Goal: Transaction & Acquisition: Book appointment/travel/reservation

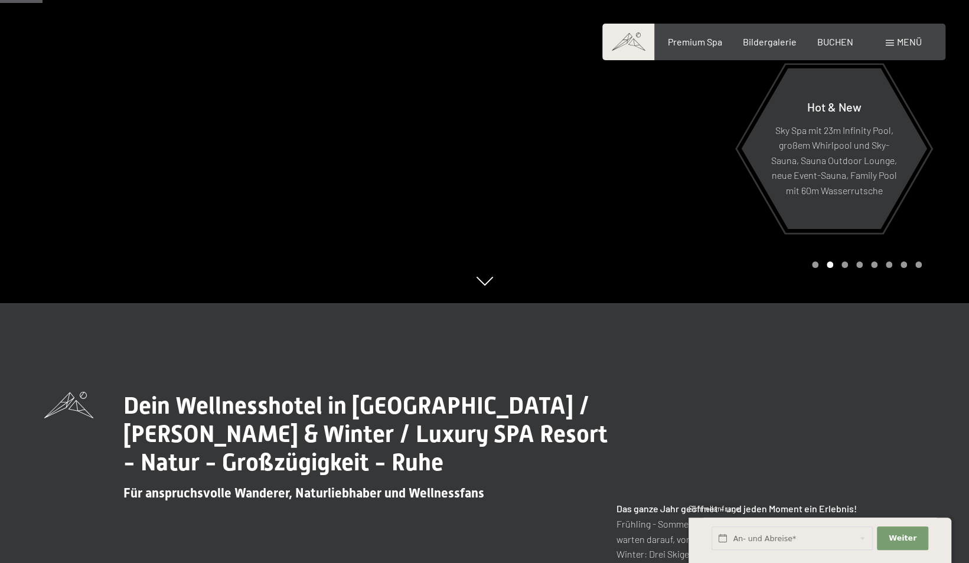
scroll to position [236, 0]
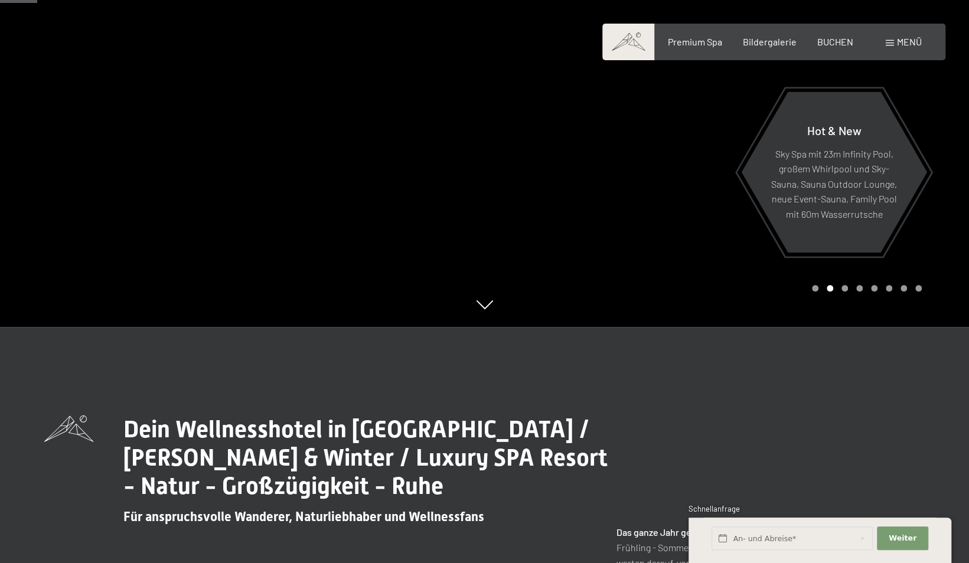
drag, startPoint x: 699, startPoint y: 246, endPoint x: 503, endPoint y: 250, distance: 195.4
click at [504, 250] on div at bounding box center [727, 45] width 485 height 563
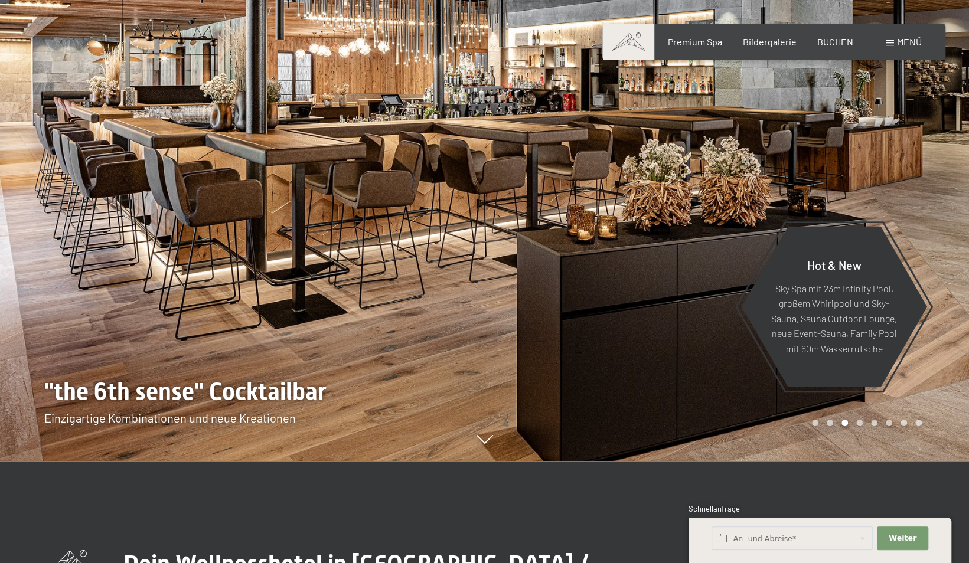
scroll to position [59, 0]
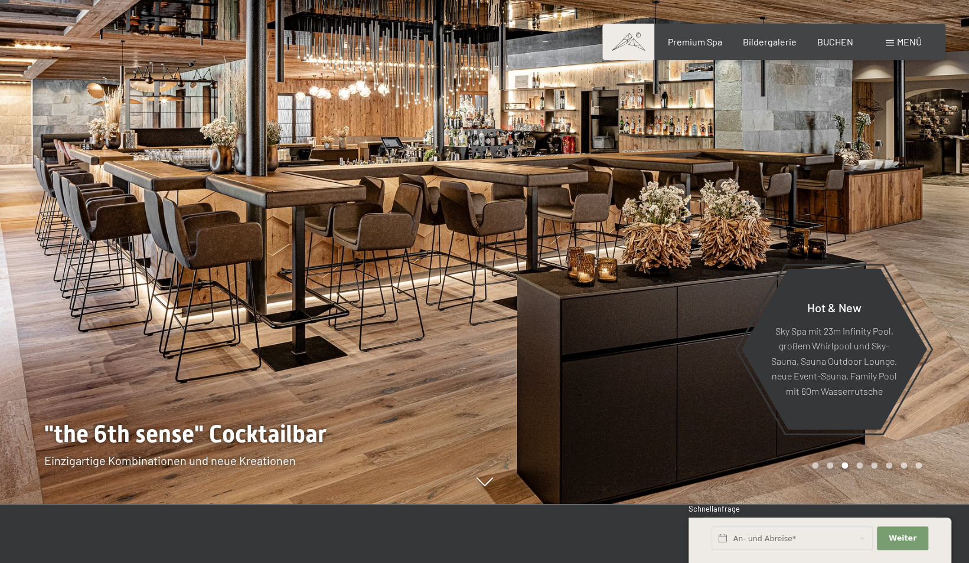
click at [646, 252] on div at bounding box center [727, 222] width 485 height 563
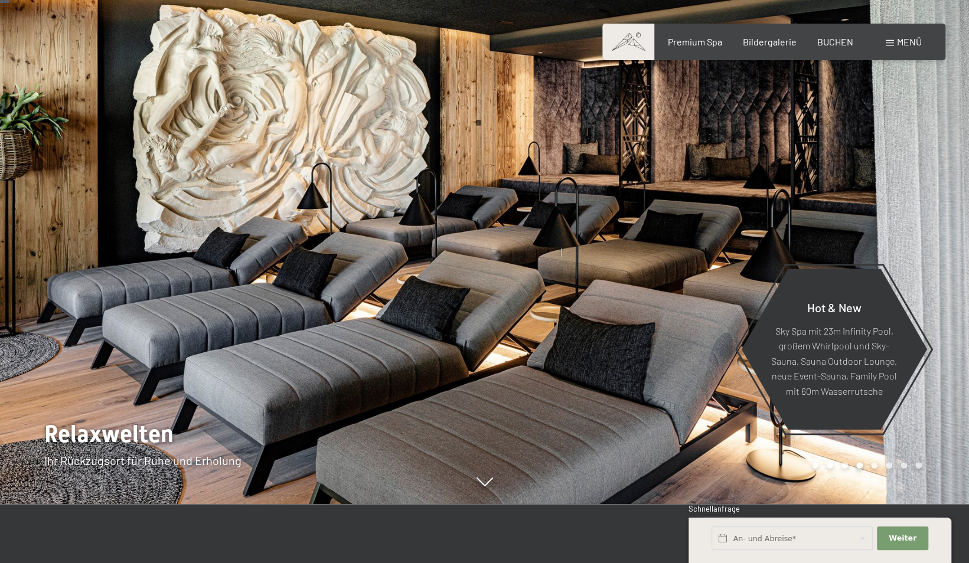
click at [646, 252] on div at bounding box center [727, 222] width 485 height 563
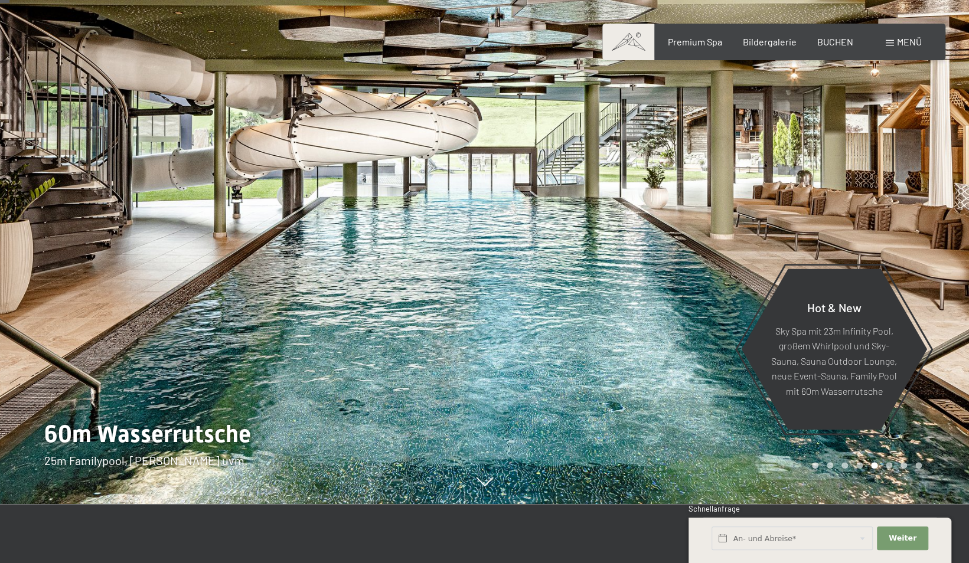
click at [646, 249] on div at bounding box center [727, 222] width 485 height 563
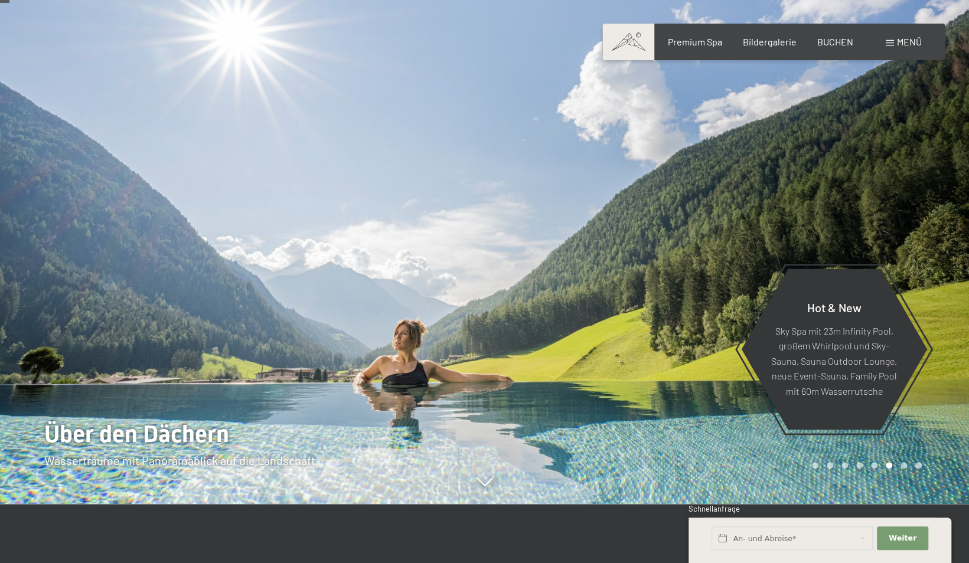
click at [646, 249] on div at bounding box center [727, 222] width 485 height 563
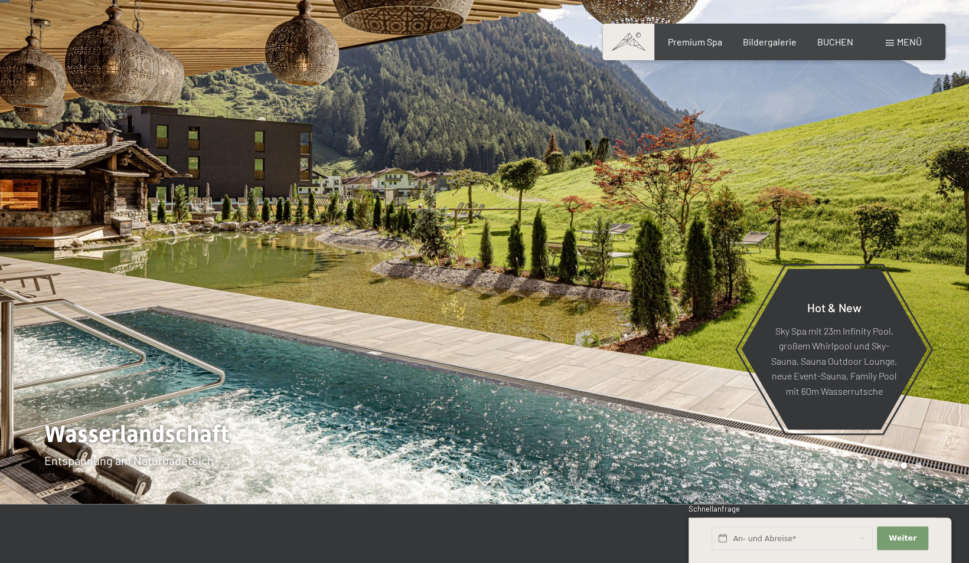
click at [646, 247] on div at bounding box center [727, 222] width 485 height 563
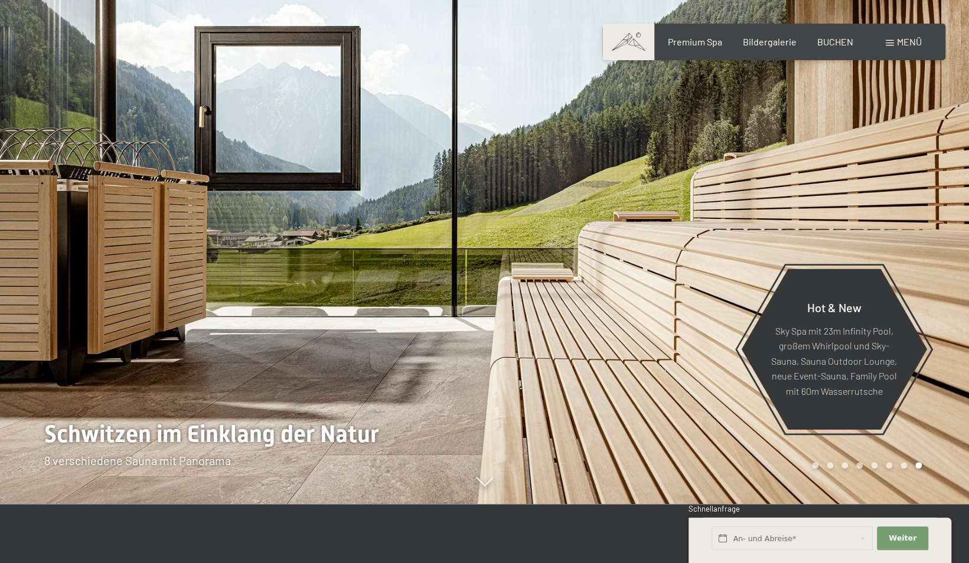
click at [646, 247] on div at bounding box center [727, 222] width 485 height 563
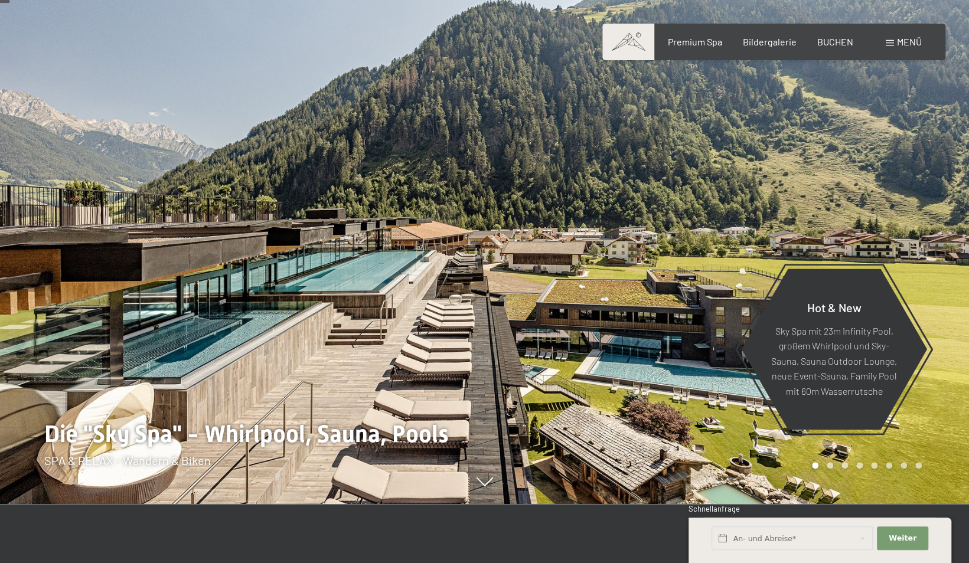
click at [650, 259] on div at bounding box center [727, 222] width 485 height 563
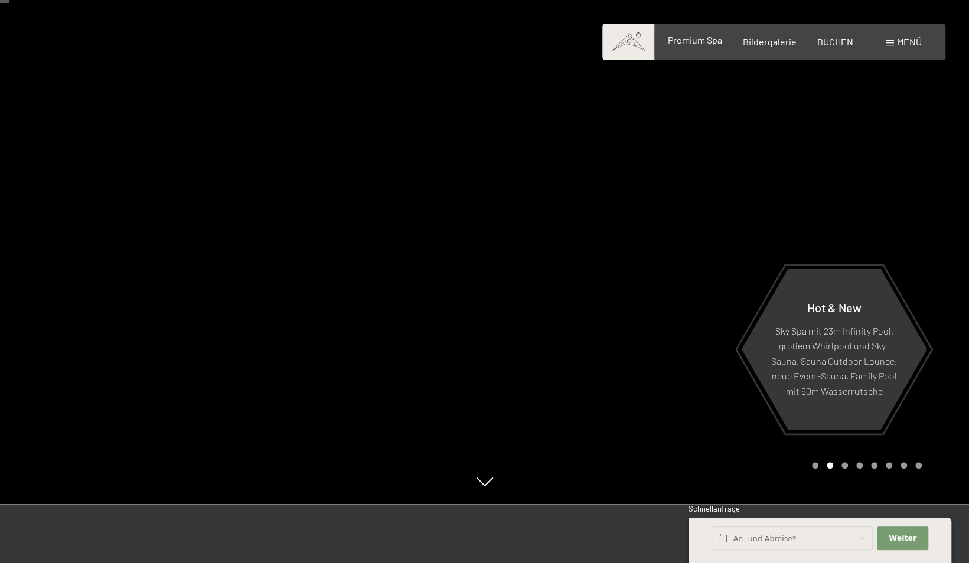
click at [703, 39] on span "Premium Spa" at bounding box center [694, 39] width 54 height 11
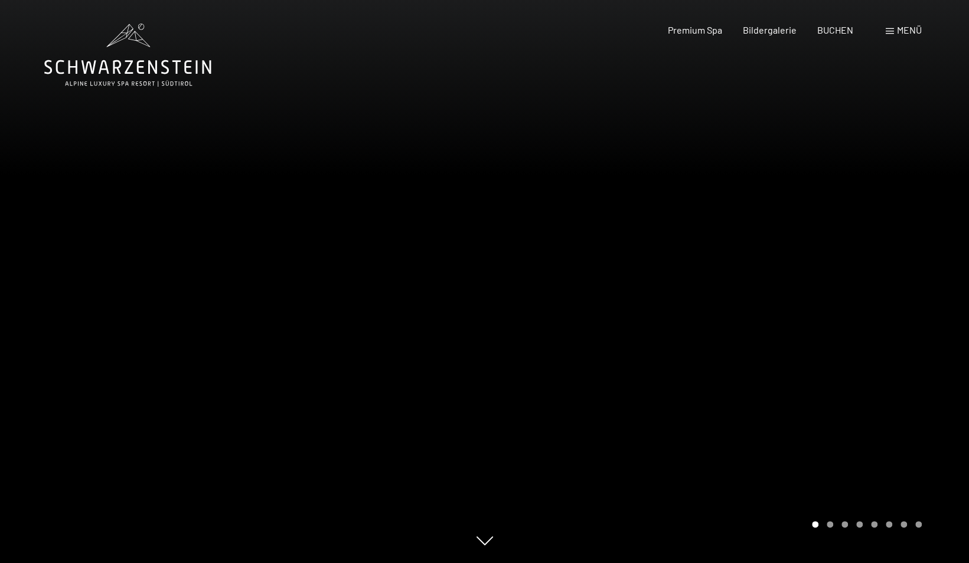
click at [774, 37] on div "Buchen Anfragen Premium Spa Bildergalerie BUCHEN Menü DE IT EN Gutschein Bilder…" at bounding box center [774, 30] width 296 height 13
click at [770, 34] on span "Bildergalerie" at bounding box center [770, 27] width 54 height 11
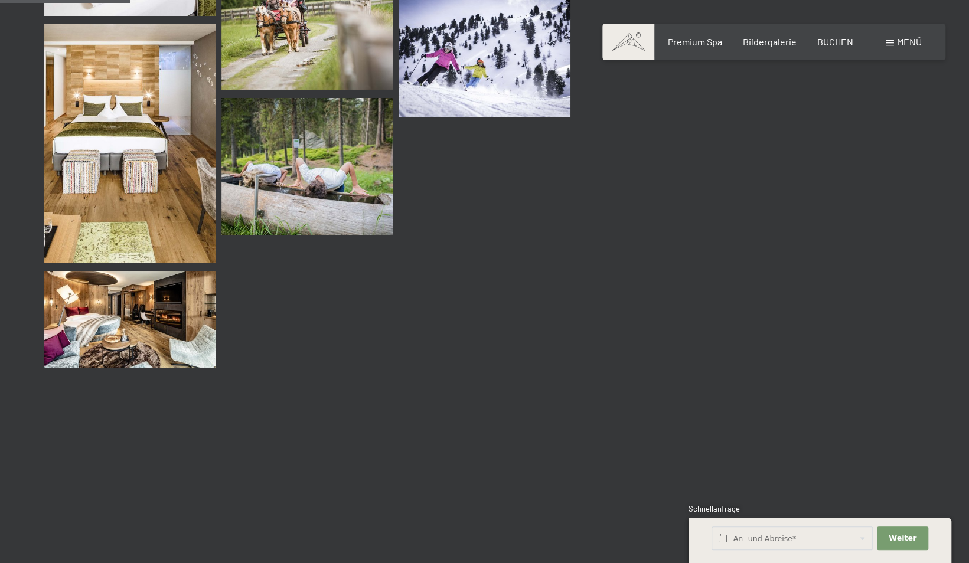
scroll to position [1830, 0]
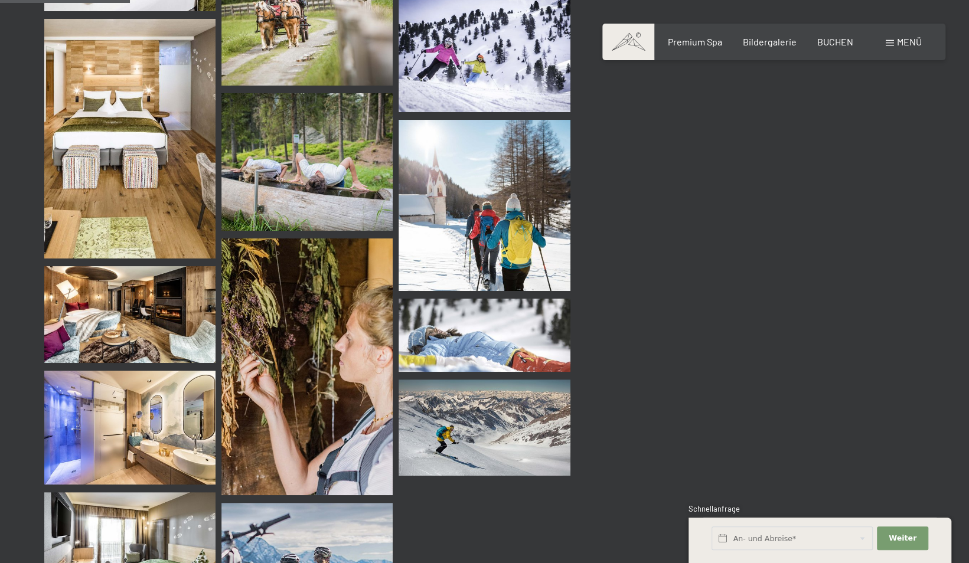
click at [789, 321] on img at bounding box center [838, 269] width 171 height 129
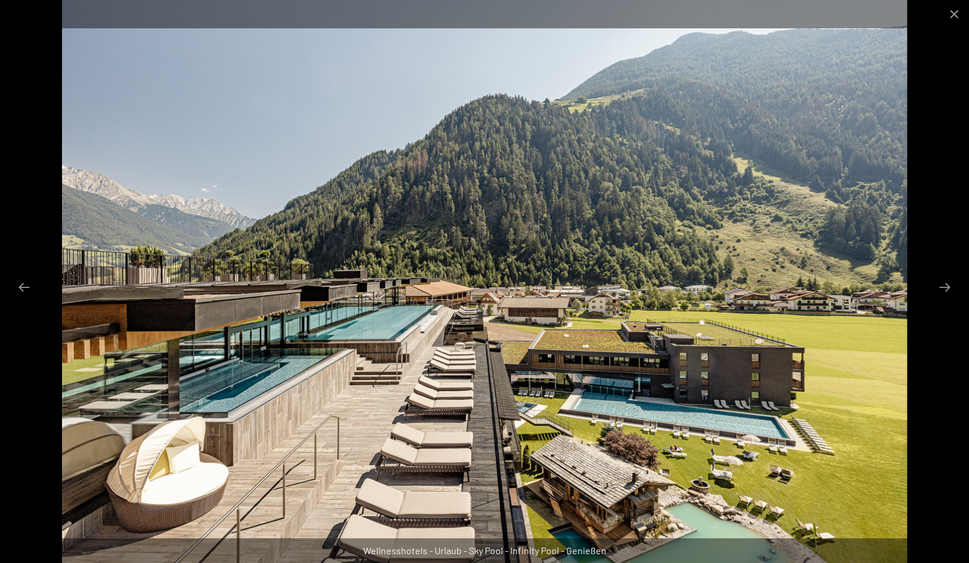
scroll to position [0, 0]
click at [958, 15] on button "Close gallery" at bounding box center [954, 14] width 30 height 28
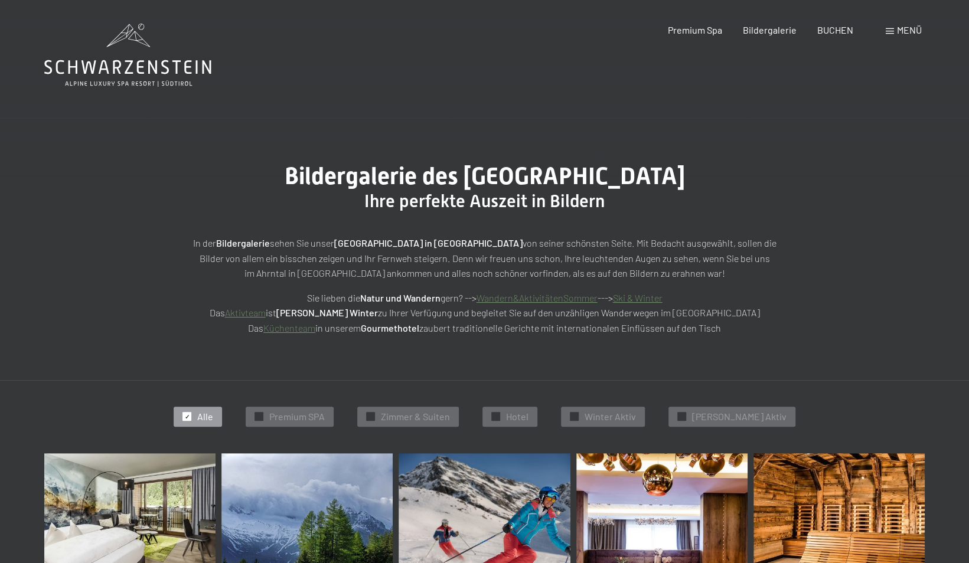
click at [174, 70] on icon at bounding box center [127, 55] width 167 height 63
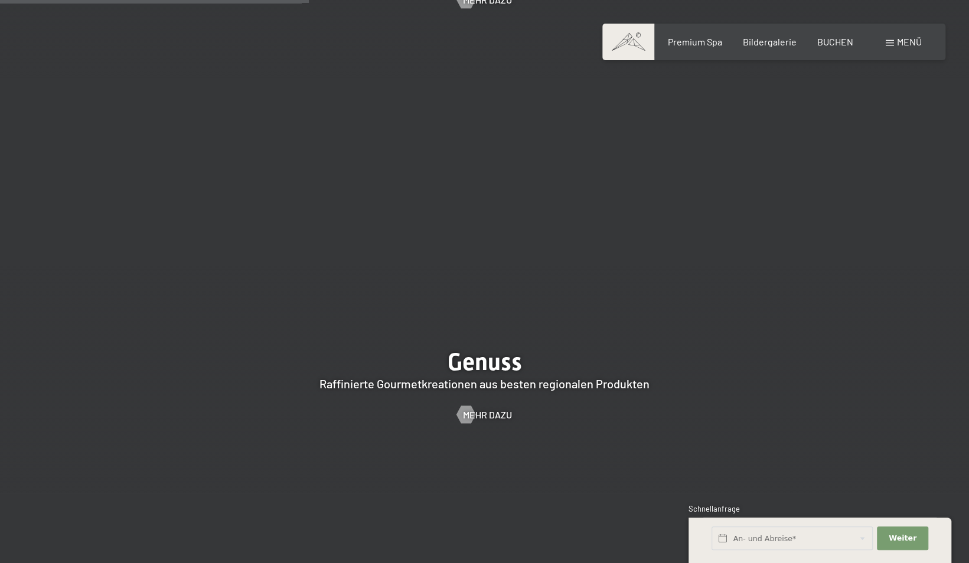
scroll to position [2007, 0]
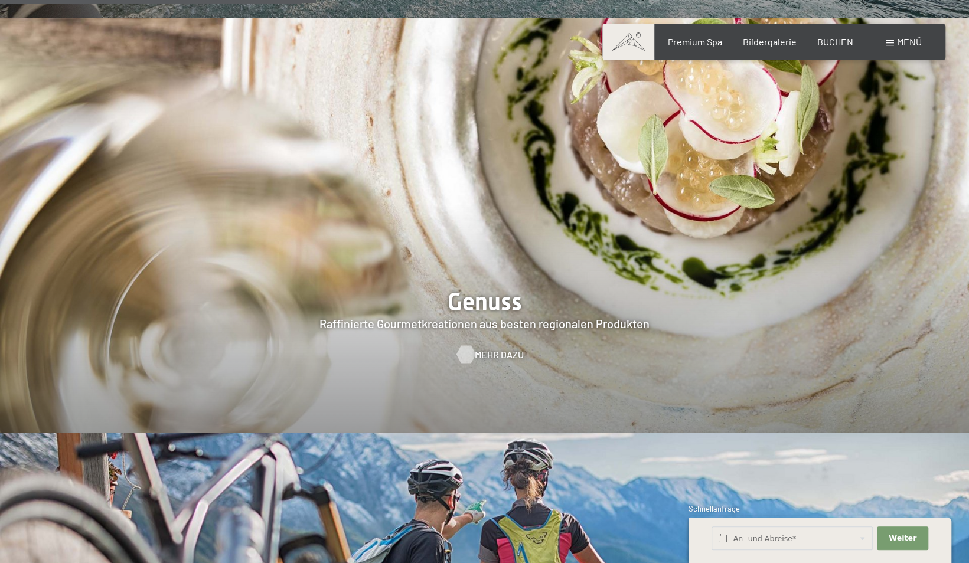
click at [495, 348] on span "Mehr dazu" at bounding box center [499, 354] width 49 height 13
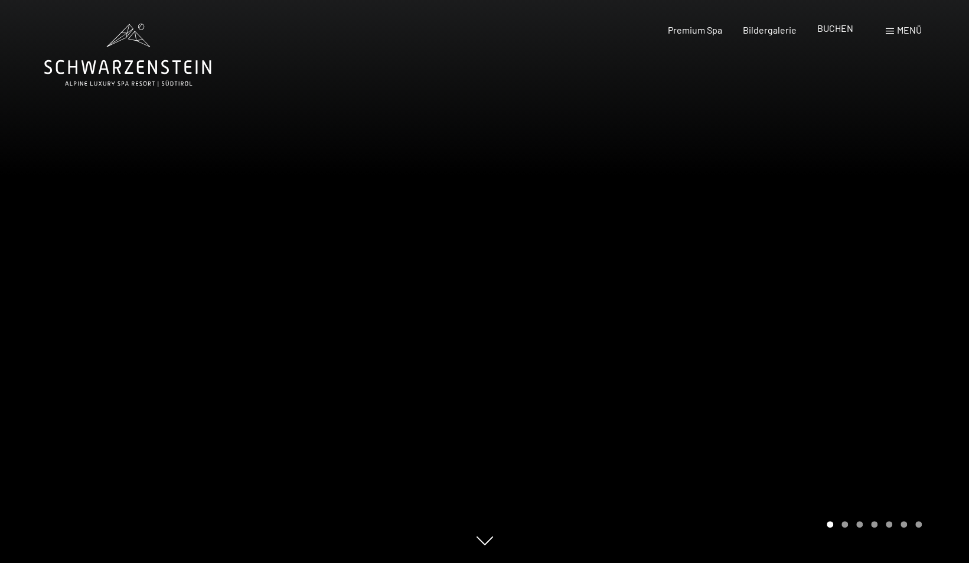
click at [826, 28] on span "BUCHEN" at bounding box center [835, 27] width 36 height 11
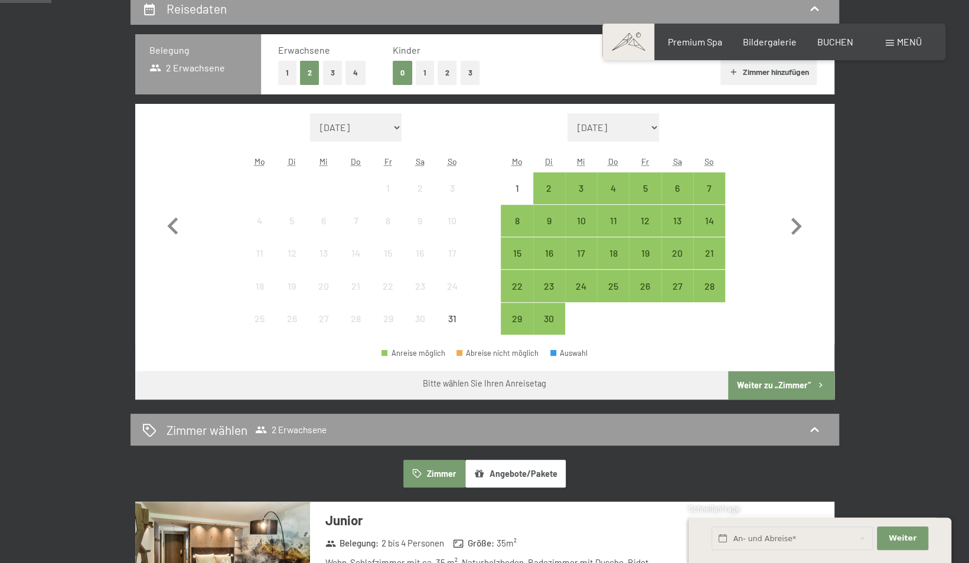
scroll to position [354, 0]
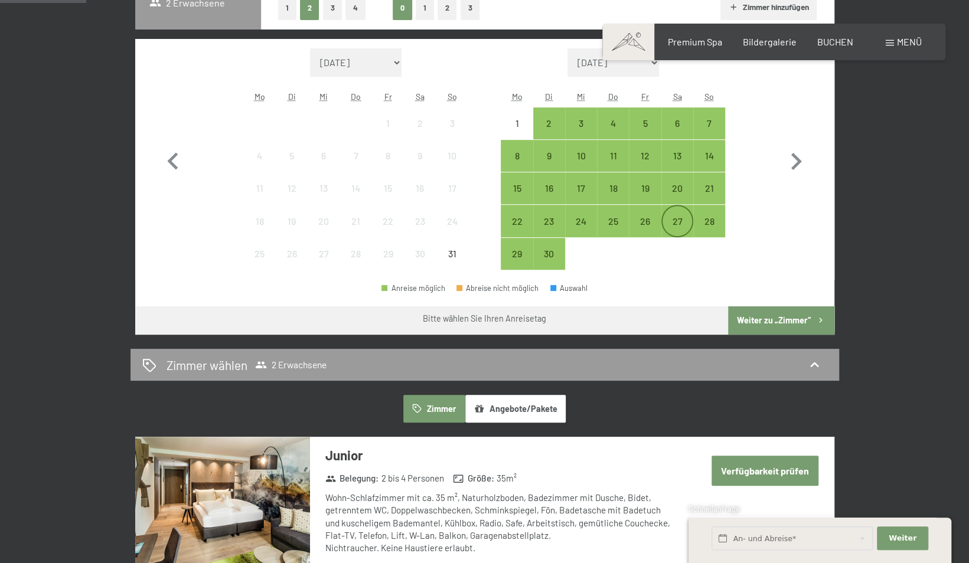
click at [681, 218] on div "27" at bounding box center [677, 232] width 30 height 30
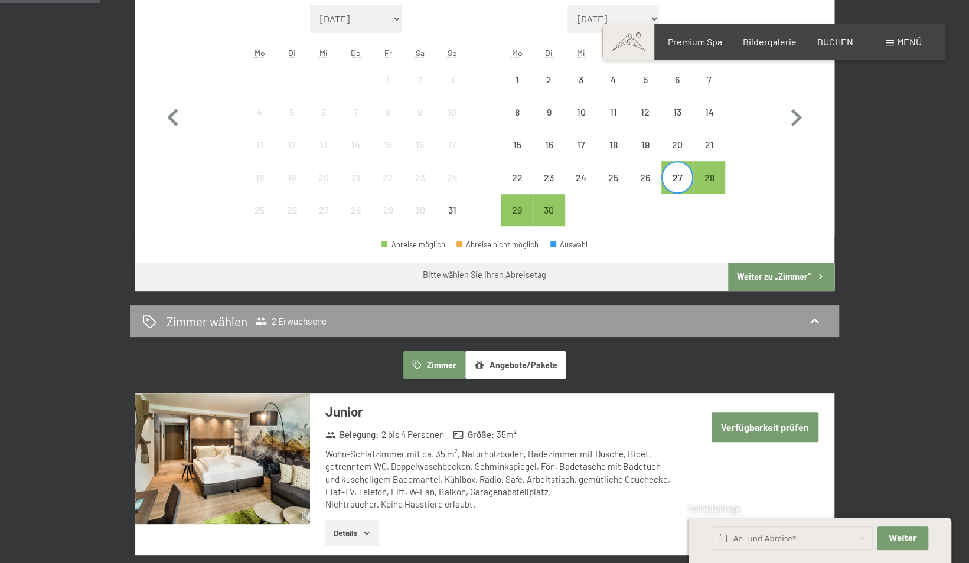
scroll to position [413, 0]
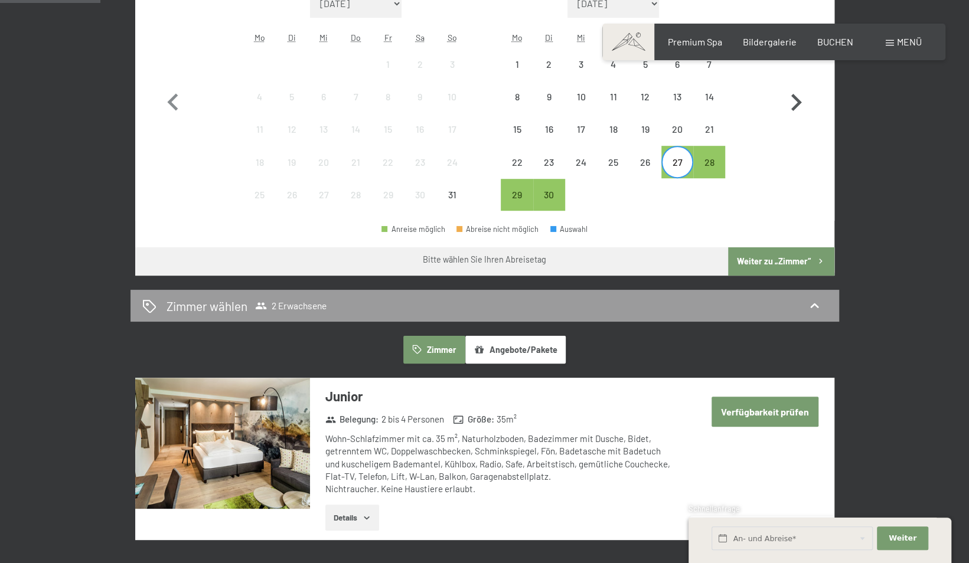
click at [797, 102] on icon "button" at bounding box center [796, 103] width 34 height 34
select select "2025-09-01"
select select "2025-10-01"
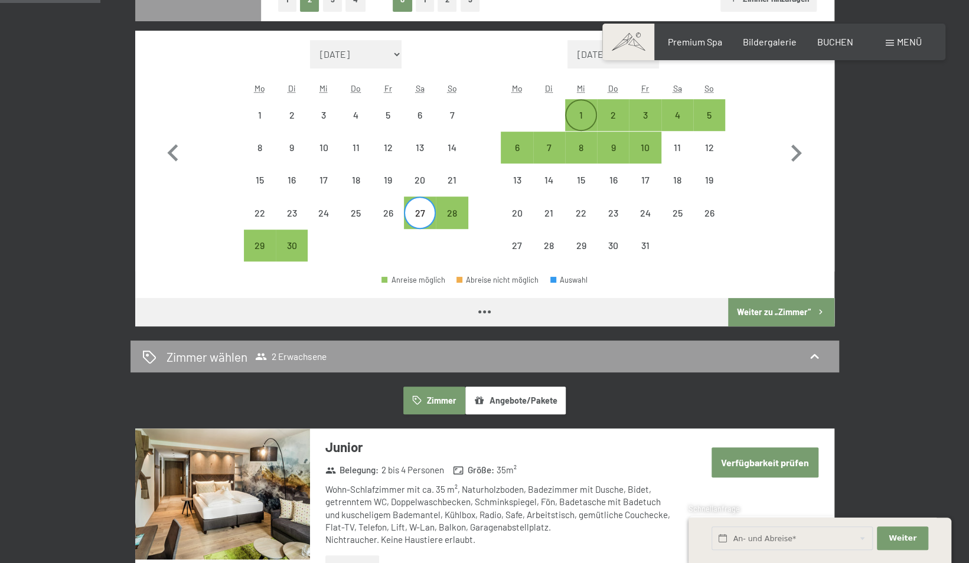
select select "2025-09-01"
select select "2025-10-01"
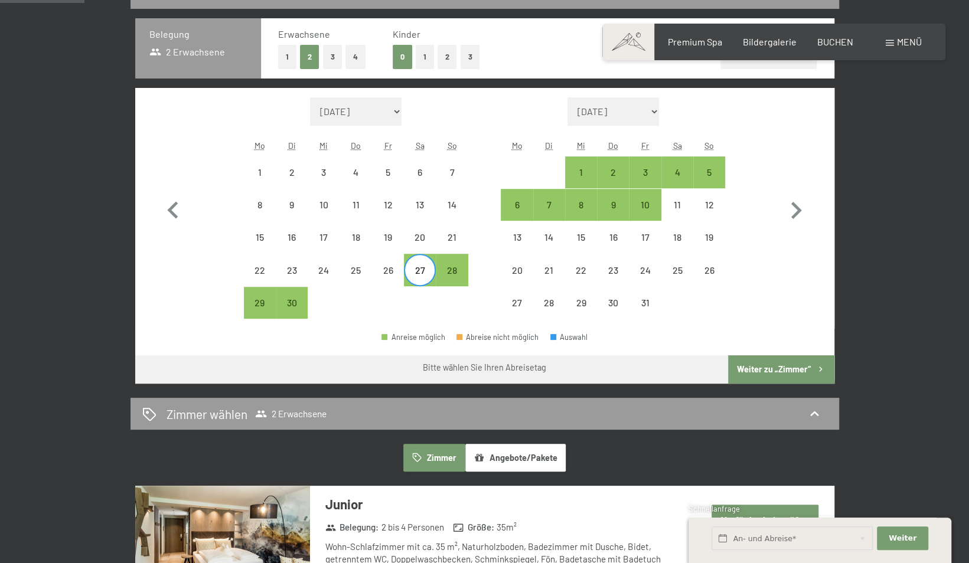
scroll to position [295, 0]
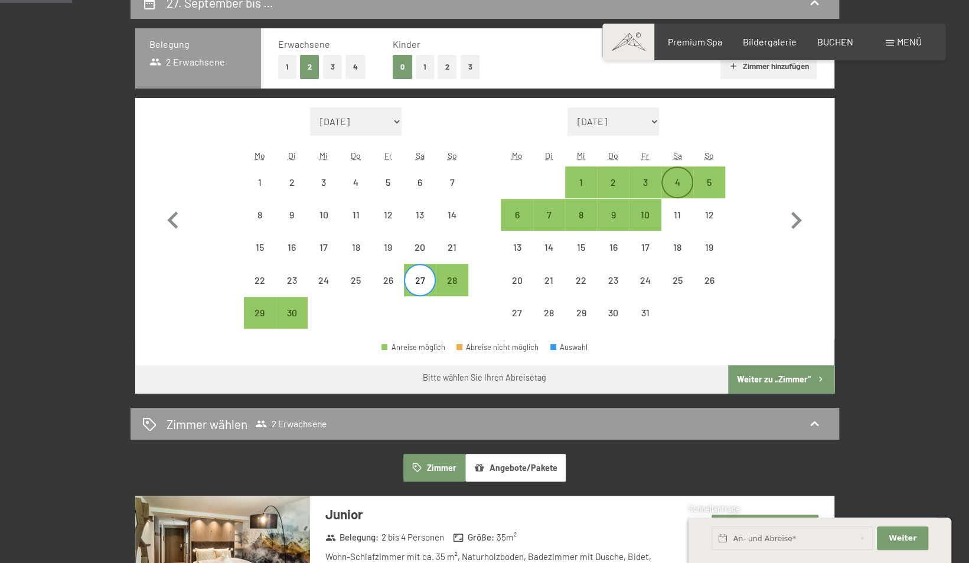
click at [674, 179] on div "4" at bounding box center [677, 193] width 30 height 30
select select "2025-09-01"
select select "2025-10-01"
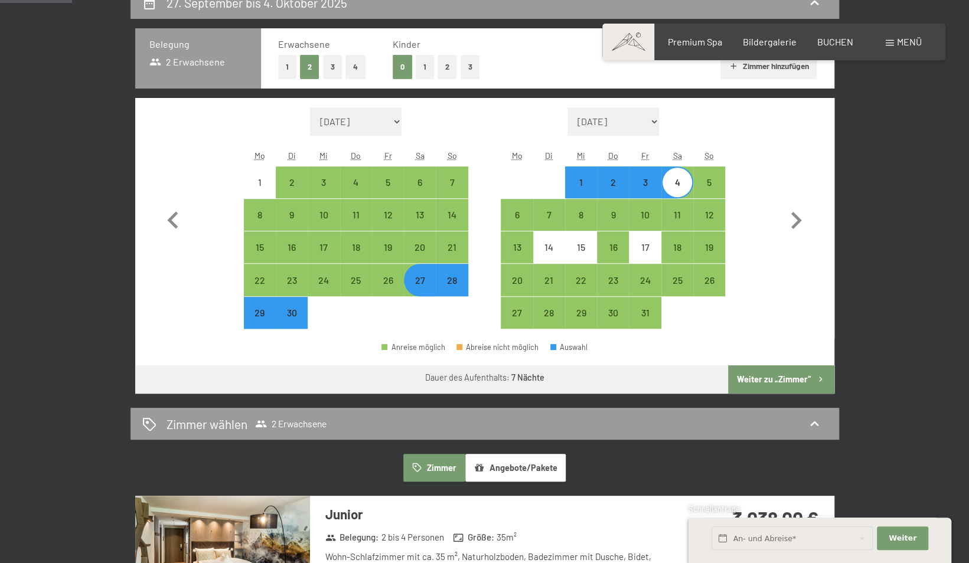
click at [754, 378] on button "Weiter zu „Zimmer“" at bounding box center [781, 379] width 106 height 28
select select "2025-09-01"
select select "2025-10-01"
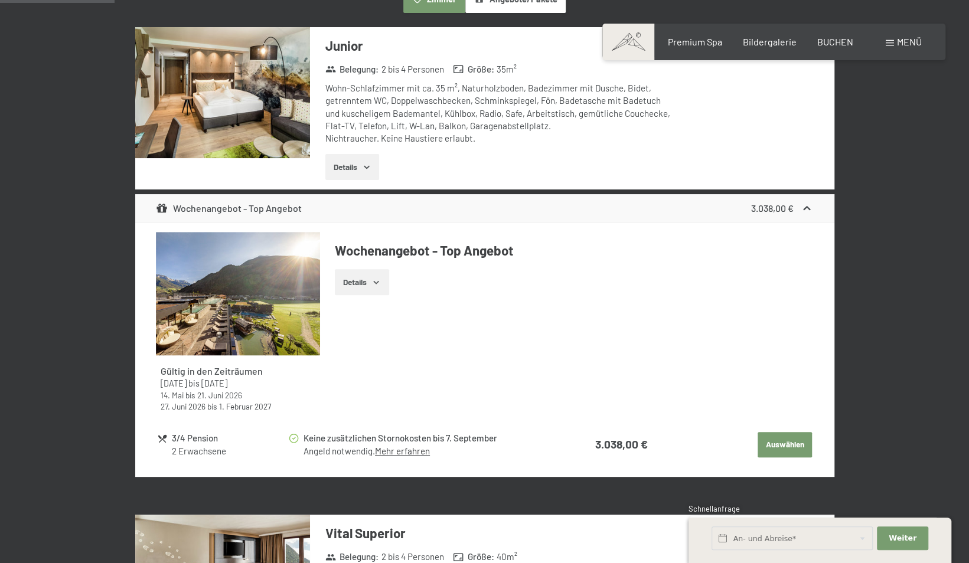
scroll to position [400, 0]
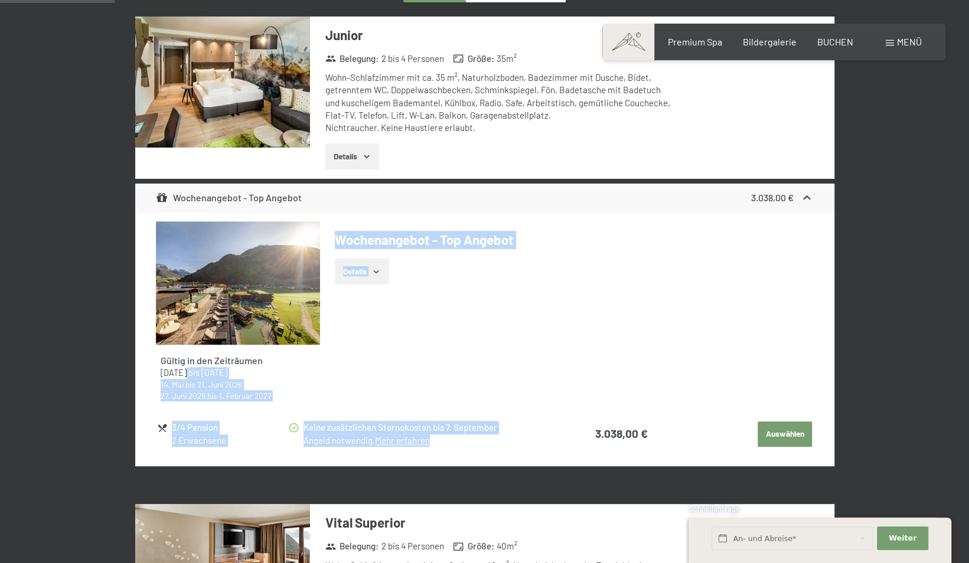
drag, startPoint x: 180, startPoint y: 372, endPoint x: 463, endPoint y: 446, distance: 292.6
click at [463, 446] on section "Gültig in den Zeiträumen 31. August 2025 bis 12. April 2026 14. Mai bis 21. Jun…" at bounding box center [484, 339] width 657 height 236
click at [360, 265] on button "Details" at bounding box center [362, 272] width 54 height 26
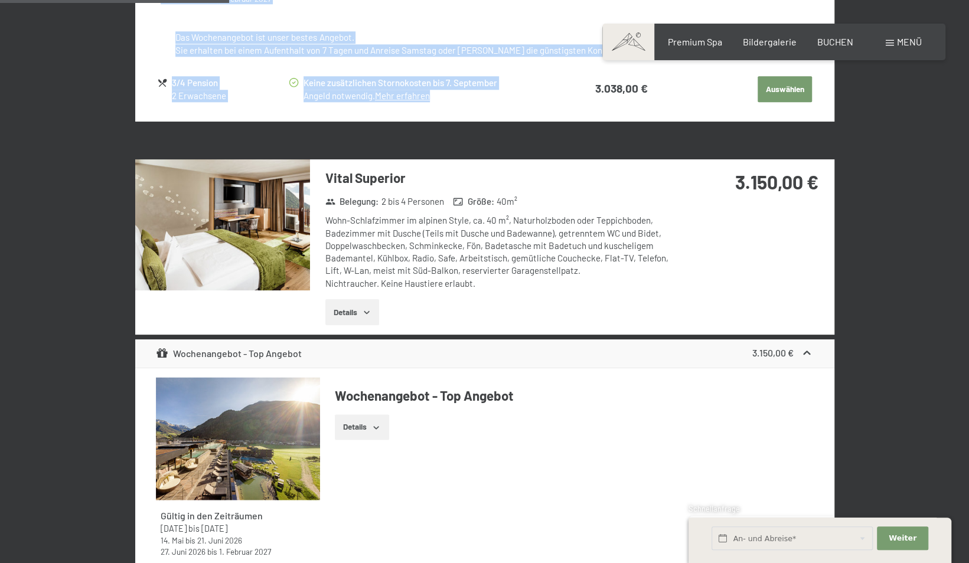
scroll to position [813, 0]
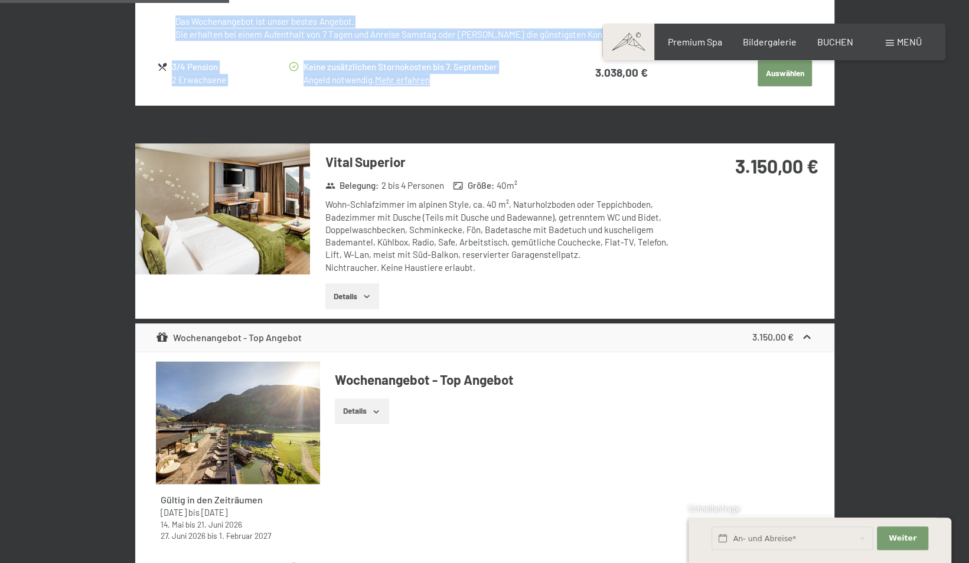
click at [371, 299] on icon "button" at bounding box center [366, 296] width 9 height 9
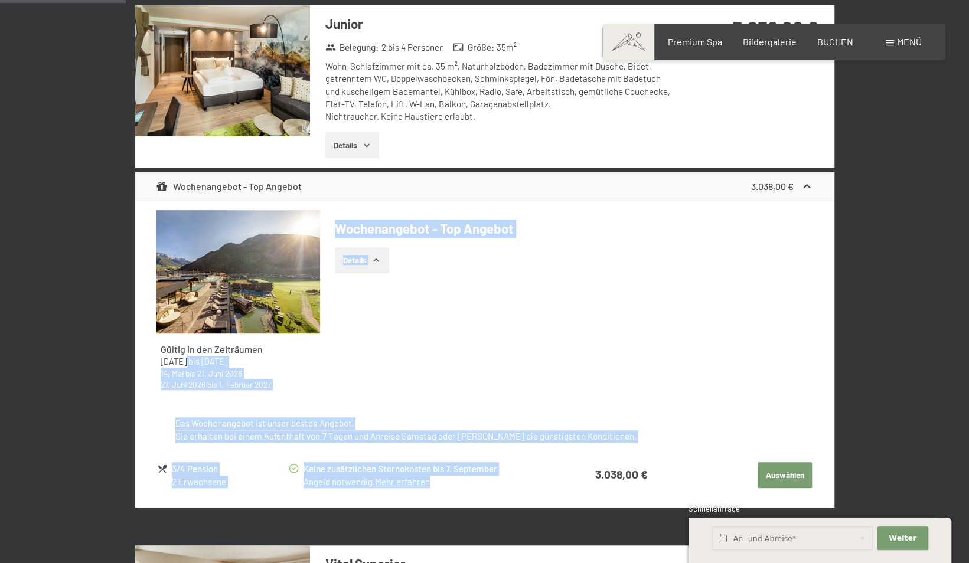
scroll to position [400, 0]
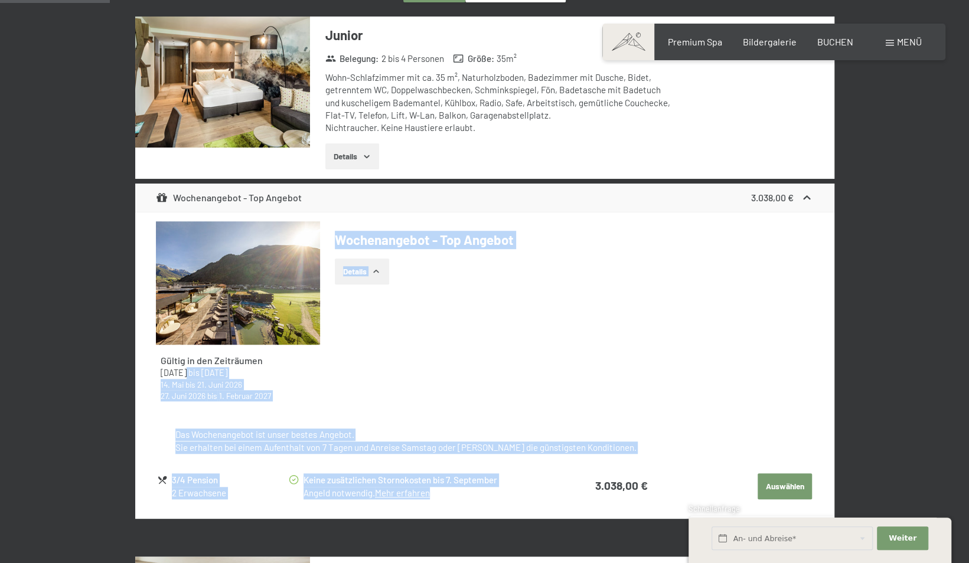
click at [364, 151] on button "Details" at bounding box center [352, 156] width 54 height 26
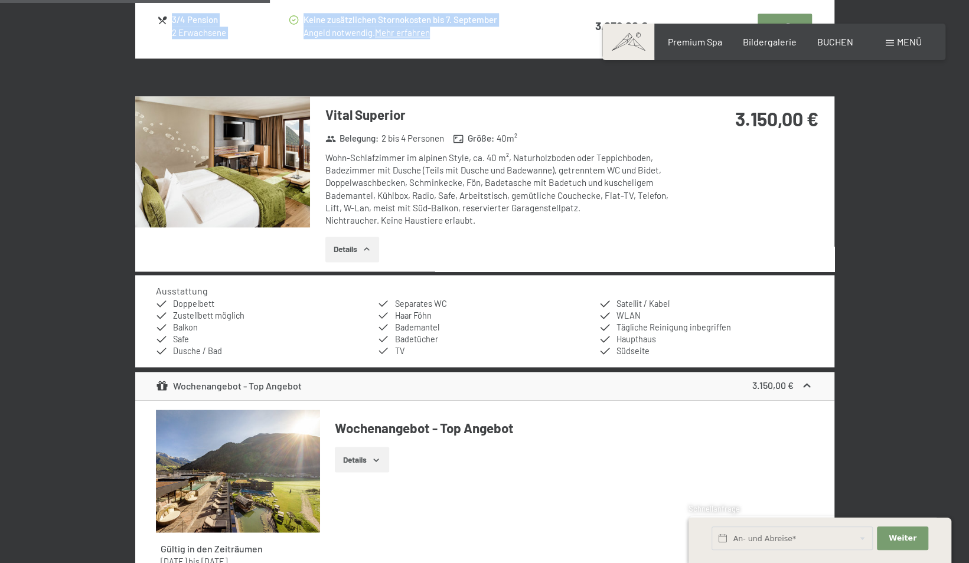
scroll to position [931, 0]
